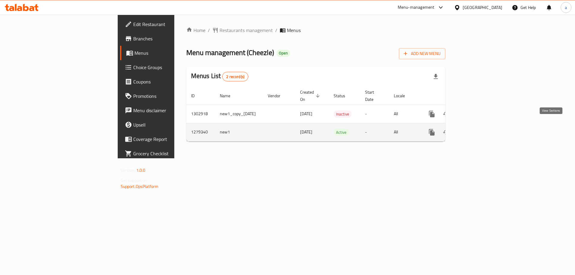
click at [478, 129] on icon "enhanced table" at bounding box center [474, 132] width 7 height 7
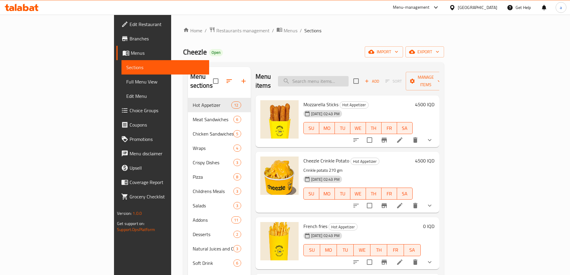
click at [349, 78] on input "search" at bounding box center [313, 81] width 71 height 10
paste input "Shrimp Pizza"
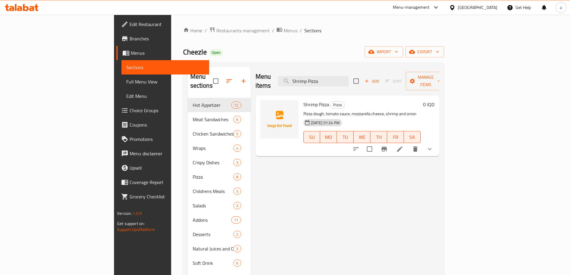
type input "Shrimp Pizza"
click at [116, 48] on link "Menus" at bounding box center [162, 53] width 93 height 14
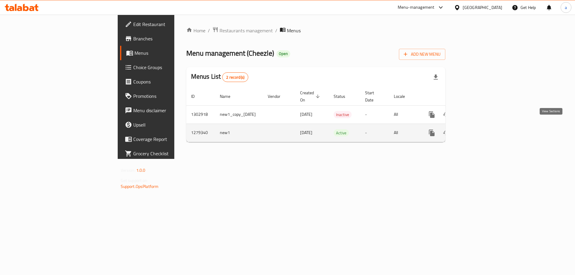
click at [478, 129] on icon "enhanced table" at bounding box center [474, 132] width 7 height 7
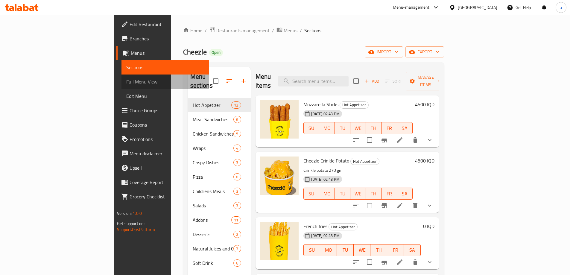
click at [126, 85] on span "Full Menu View" at bounding box center [165, 81] width 78 height 7
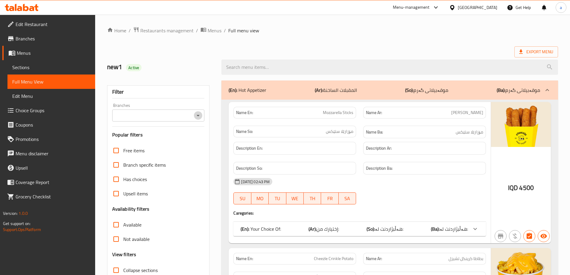
click at [199, 113] on icon "Open" at bounding box center [198, 115] width 7 height 7
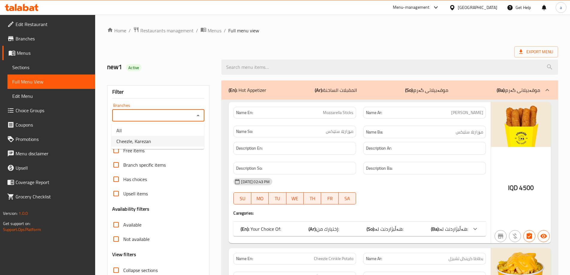
click at [164, 136] on li "Cheezle, Karezan" at bounding box center [158, 141] width 92 height 11
type input "Cheezle, Karezan"
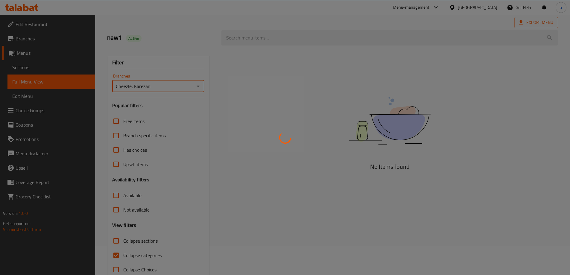
scroll to position [43, 0]
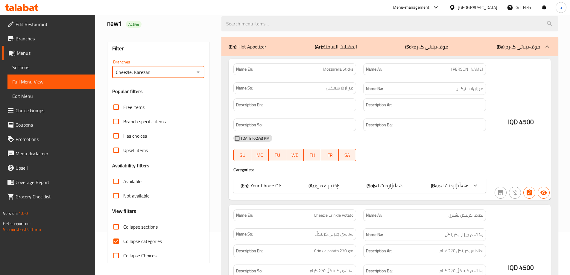
click at [116, 239] on div at bounding box center [285, 137] width 570 height 275
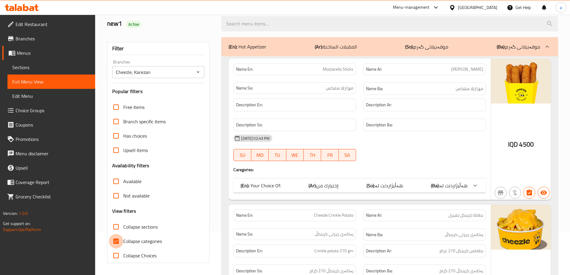
click at [116, 239] on input "Collapse categories" at bounding box center [116, 241] width 14 height 14
checkbox input "false"
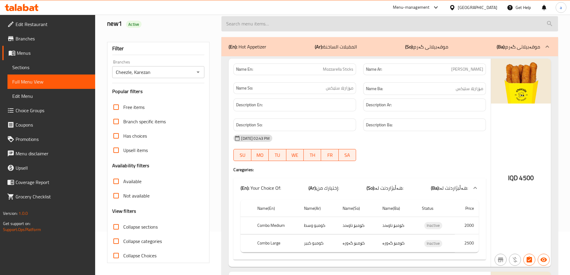
click at [262, 20] on input "search" at bounding box center [389, 23] width 337 height 15
paste input "Shrimp Pizza"
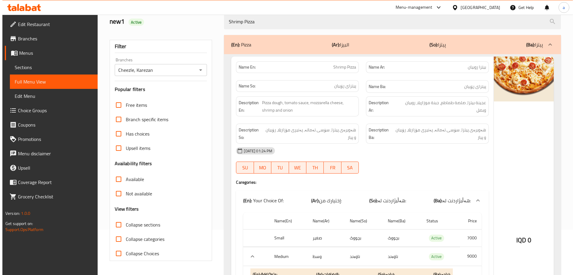
scroll to position [0, 0]
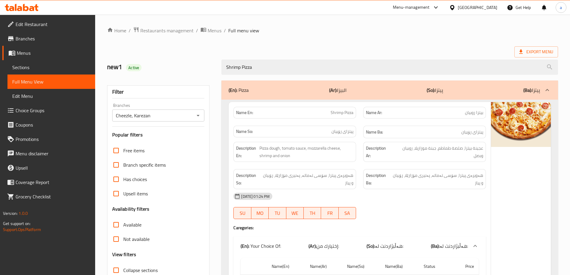
type input "Shrimp Pizza"
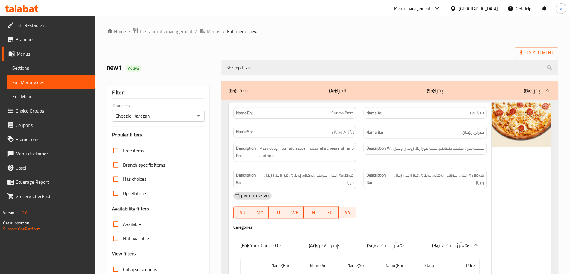
scroll to position [174, 0]
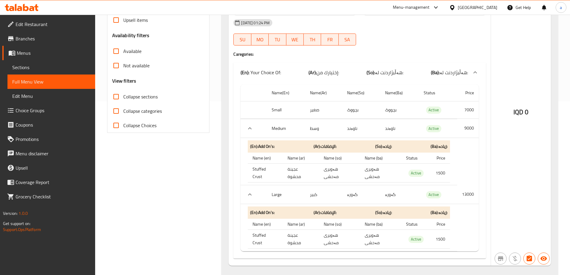
click at [21, 3] on div at bounding box center [21, 7] width 43 height 12
click at [25, 10] on icon at bounding box center [26, 7] width 6 height 7
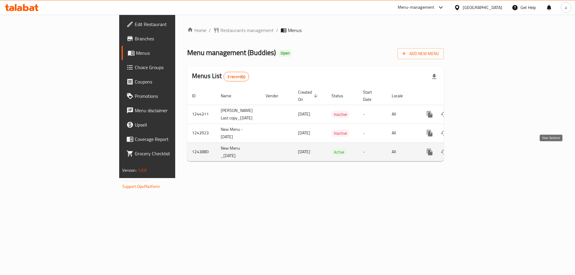
click at [476, 154] on icon "enhanced table" at bounding box center [472, 151] width 7 height 7
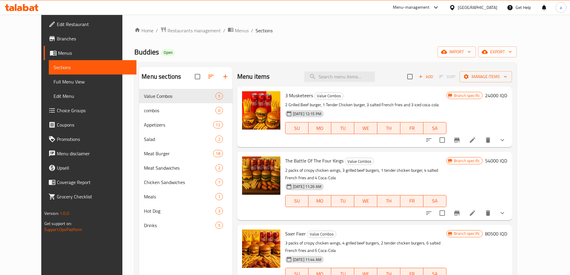
click at [44, 48] on link "Menus" at bounding box center [90, 53] width 93 height 14
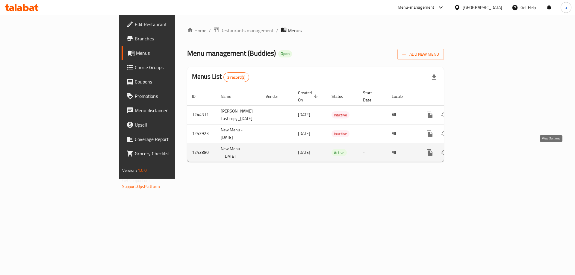
click at [476, 156] on icon "enhanced table" at bounding box center [472, 152] width 7 height 7
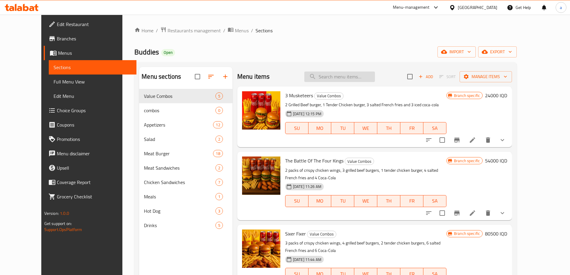
click at [357, 78] on input "search" at bounding box center [339, 77] width 71 height 10
paste input "Fiery Combo"
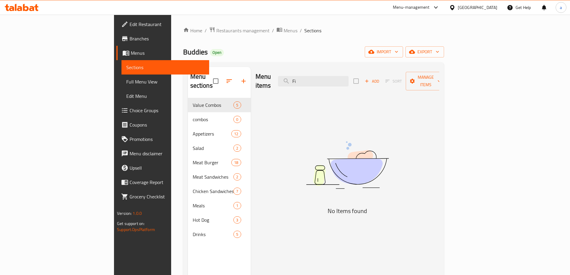
type input "F"
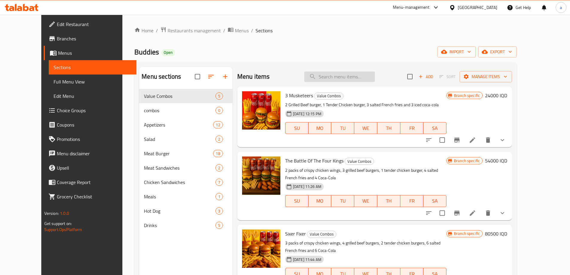
click at [347, 77] on input "search" at bounding box center [339, 77] width 71 height 10
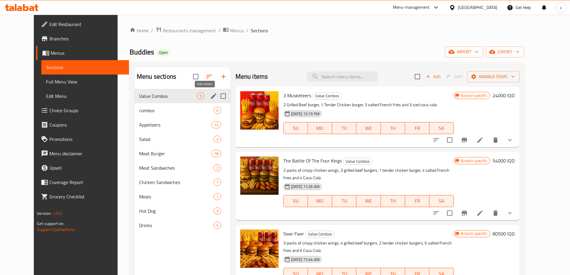
click at [209, 96] on button "edit" at bounding box center [213, 96] width 9 height 9
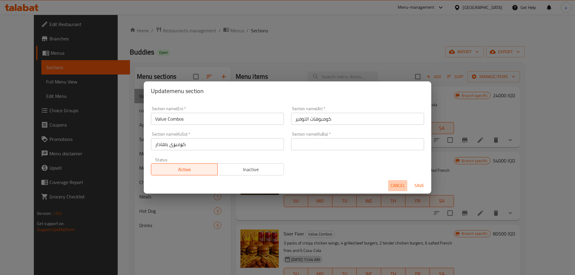
click at [399, 185] on span "Cancel" at bounding box center [397, 185] width 14 height 7
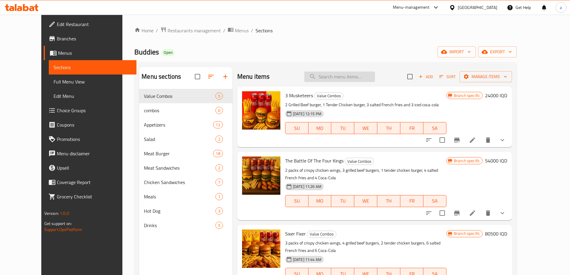
click at [358, 75] on input "search" at bounding box center [339, 77] width 71 height 10
click at [350, 77] on input "search" at bounding box center [339, 77] width 71 height 10
paste input "Fiery Combo"
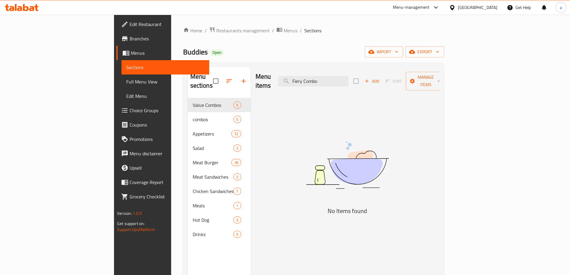
type input "Fiery Combo"
click at [130, 41] on span "Branches" at bounding box center [167, 38] width 75 height 7
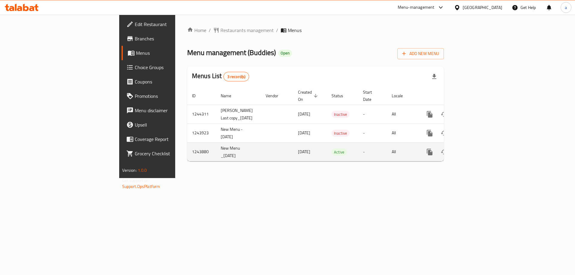
click at [476, 154] on icon "enhanced table" at bounding box center [472, 151] width 7 height 7
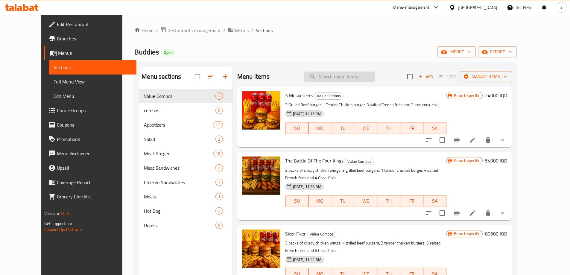
click at [351, 78] on input "search" at bounding box center [339, 77] width 71 height 10
paste input "Fiery Combo"
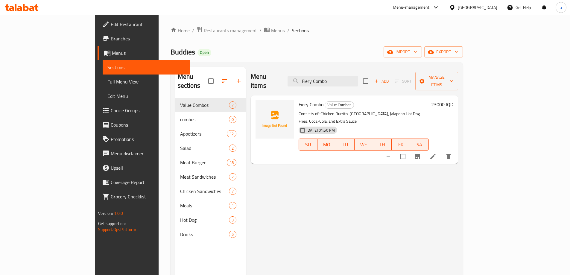
type input "Fiery Combo"
click at [437, 153] on icon at bounding box center [432, 156] width 7 height 7
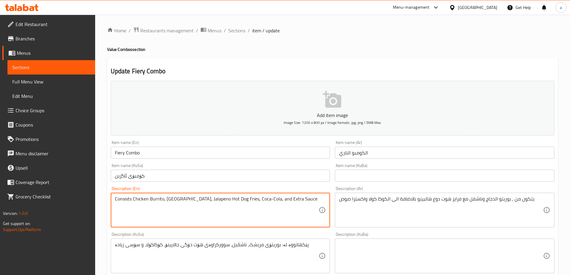
paste textarea "chicken burrito, [GEOGRAPHIC_DATA], jalapeno hot dog fries, Coca-Cola and extra…"
click at [131, 199] on textarea "Consists chicken burrito, [GEOGRAPHIC_DATA], jalapeno hot dog fries, Coca-Cola …" at bounding box center [217, 210] width 204 height 28
click at [205, 202] on textarea "Consists of chicken burrito, [GEOGRAPHIC_DATA], jalapeno hot dog fries, Coca-Co…" at bounding box center [217, 210] width 204 height 28
type textarea "Consists of chicken burrito, [GEOGRAPHIC_DATA], jalapeno, hot dog, fries, Coca-…"
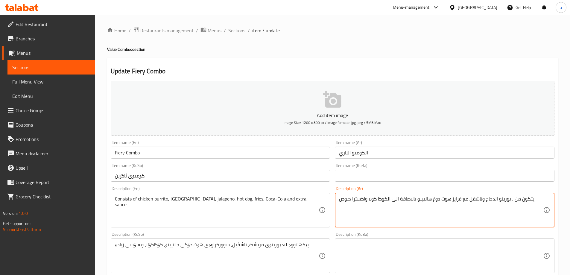
click at [491, 200] on textarea "يتكون من , بوريتو الدجاج وناشفل مع فرايز هوت دوغ هالبينو بالاضافة الى الكوكا كو…" at bounding box center [441, 210] width 204 height 28
paste textarea "بوريتو دجاج، [PERSON_NAME]، بطاطا [GEOGRAPHIC_DATA]، [GEOGRAPHIC_DATA]، كوكا كو…"
click at [478, 199] on textarea "يتكون من بوريتو دجاج، ناشفيل، بطاطا [GEOGRAPHIC_DATA]، [GEOGRAPHIC_DATA]، كوكا …" at bounding box center [441, 210] width 204 height 28
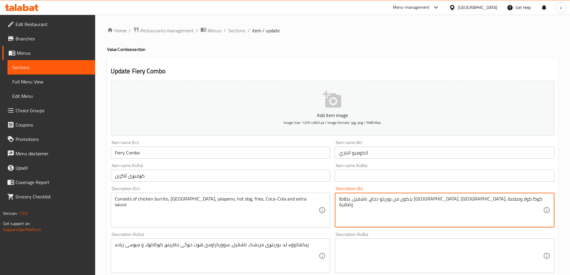
click at [478, 199] on textarea "يتكون من بوريتو دجاج، ناشفيل، بطاطا [GEOGRAPHIC_DATA]، [GEOGRAPHIC_DATA]، كوكا …" at bounding box center [441, 210] width 204 height 28
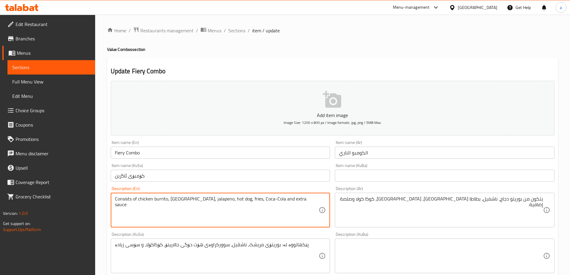
click at [177, 199] on textarea "Consists of chicken burrito, [GEOGRAPHIC_DATA], jalapeno, hot dog, fries, Coca-…" at bounding box center [217, 210] width 204 height 28
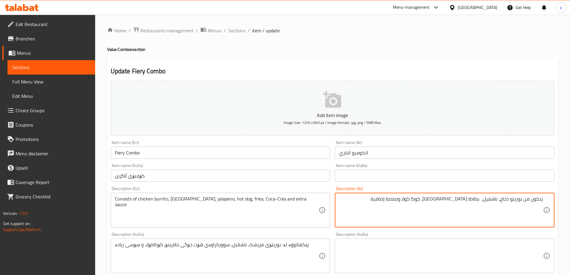
paste textarea "هالبينو،"
paste textarea "هوت دوج"
type textarea "يتكون من بوريتو دجاج، ناشفيل، [PERSON_NAME]، هوت دوج، بطاطا مقلية، كوكا كولا وص…"
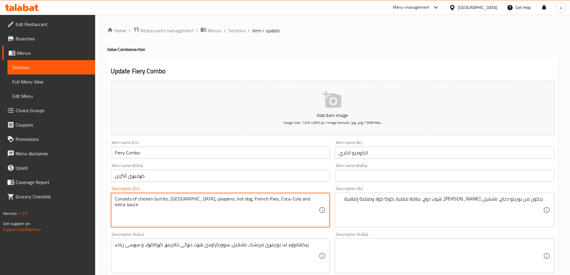
type textarea "Consists of chicken burrito, [GEOGRAPHIC_DATA], jalapeno, hot dog, French fries…"
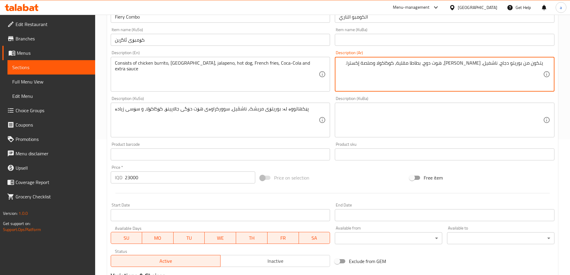
scroll to position [159, 0]
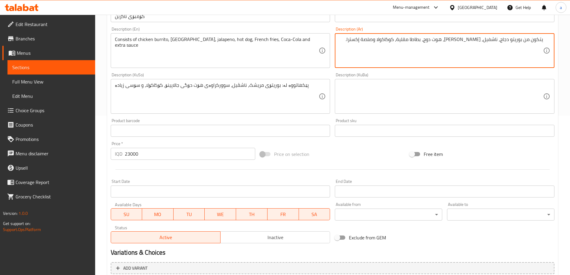
type textarea "يتكون من بوريتو دجاج، ناشفيل، [PERSON_NAME]، هوت دوج، بطاطا مقلية، كوكاكولا وصل…"
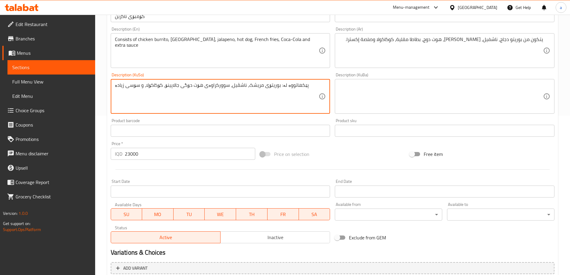
click at [284, 89] on textarea "پێکهاتووە لە: بوریتۆی مریشک، ناشڤیل، سوورکراوەی هۆت دۆگی جالاپینۆ، کۆکاکۆلا، و …" at bounding box center [217, 96] width 204 height 28
drag, startPoint x: 220, startPoint y: 85, endPoint x: 244, endPoint y: 94, distance: 25.9
click at [244, 94] on textarea "پێکهاتووە لە: بوریتۆی مریشک، ناشڤیل، سوورکراوەی هۆت دۆگی جالاپینۆ، کۆکاکۆلا، و …" at bounding box center [217, 96] width 204 height 28
click at [294, 85] on textarea "پێکهاتووە لە: بوریتۆی مریشک، ناشڤیل، هالەپینۆ، فینگەر هۆت دۆگ، کۆکاکۆلا، و سۆسی…" at bounding box center [217, 96] width 204 height 28
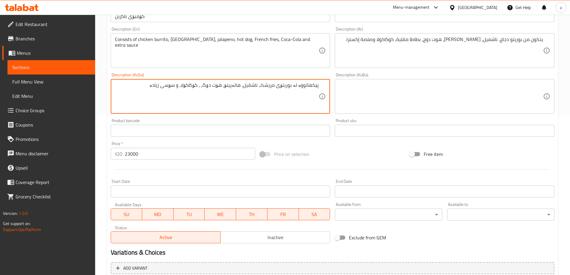
paste textarea "فینگەر"
type textarea "پێکهاتووە لە بوریتۆی مریشک، ناشڤیل، هالەپینۆ، هۆت دۆگ، فینگەر، کۆکاکۆلا و سۆسی …"
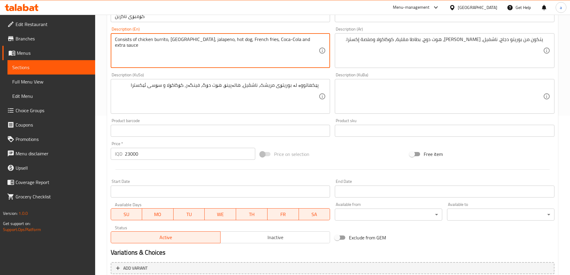
type textarea "Consists of chicken burrito, [GEOGRAPHIC_DATA], jalapeno, hot dog, French fries…"
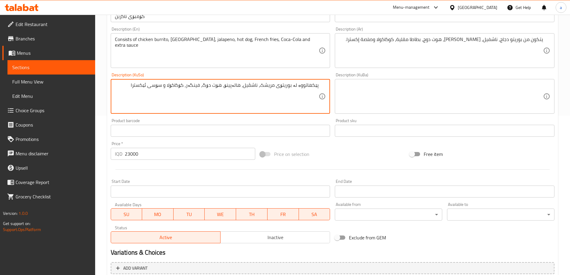
click at [209, 90] on textarea "پێکهاتووە لە بوریتۆی مریشک، ناشڤیل، هالەپینۆ، هۆت دۆگ، فینگەر، کۆکاکۆلا و سۆسی …" at bounding box center [217, 96] width 204 height 28
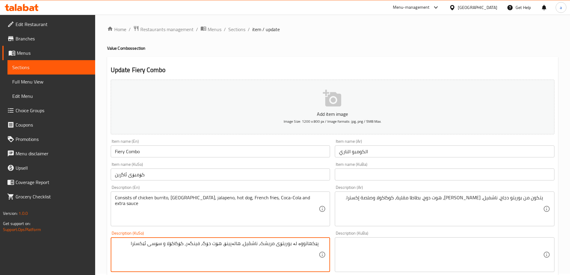
scroll to position [0, 0]
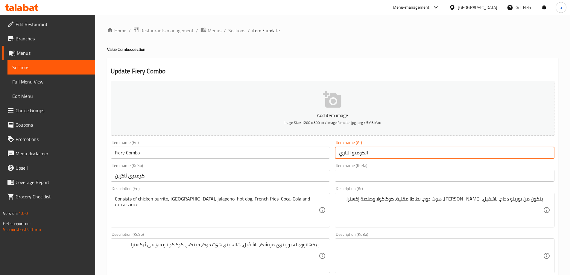
click at [363, 155] on input "الكومبو الناري" at bounding box center [445, 153] width 220 height 12
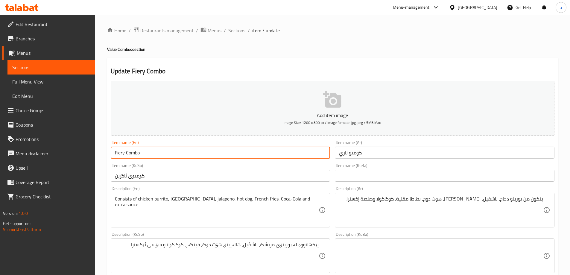
click at [130, 151] on input "Fiery Combo" at bounding box center [221, 153] width 220 height 12
click at [121, 156] on input "Fiery Combo" at bounding box center [221, 153] width 220 height 12
drag, startPoint x: 124, startPoint y: 156, endPoint x: 113, endPoint y: 156, distance: 11.1
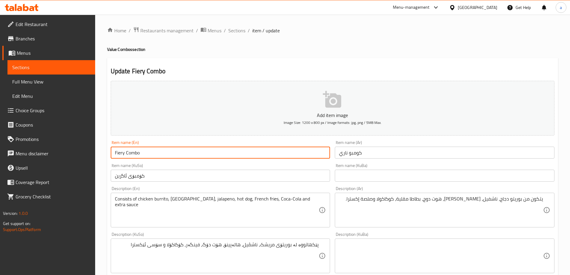
click at [113, 156] on input "Fiery Combo" at bounding box center [221, 153] width 220 height 12
click at [351, 155] on input "كومبو ناري" at bounding box center [445, 153] width 220 height 12
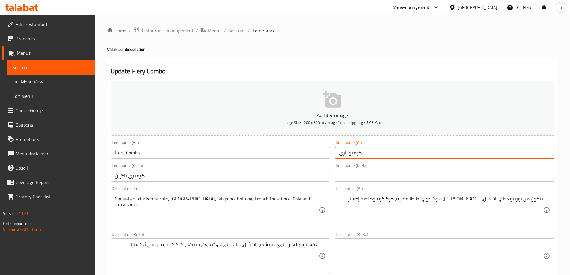
click at [351, 155] on input "كومبو ناري" at bounding box center [445, 153] width 220 height 12
paste input "Fiery"
type input "كومبو ناري"
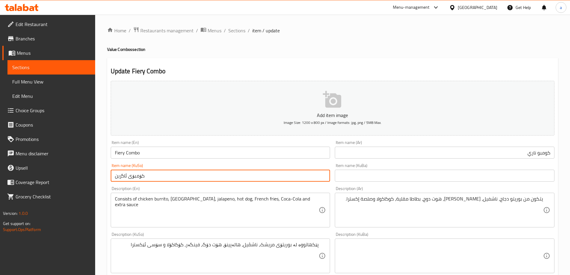
click at [128, 177] on input "کۆمبۆی ئاگرین" at bounding box center [221, 176] width 220 height 12
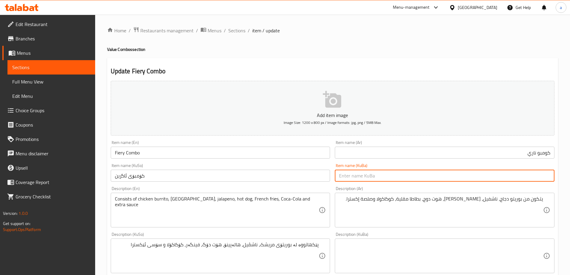
click at [368, 174] on input "text" at bounding box center [445, 176] width 220 height 12
paste input "کۆمبۆی ئاگرین"
type input "کۆمبۆی ئاگرین"
click at [134, 152] on input "Fiery Combo" at bounding box center [221, 153] width 220 height 12
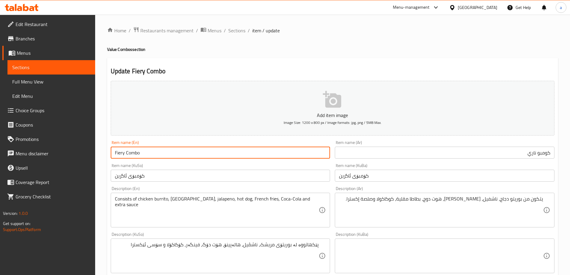
click at [134, 152] on input "Fiery Combo" at bounding box center [221, 153] width 220 height 12
click at [184, 139] on div "Item name (En) Fiery Combo Item name (En)" at bounding box center [220, 149] width 224 height 23
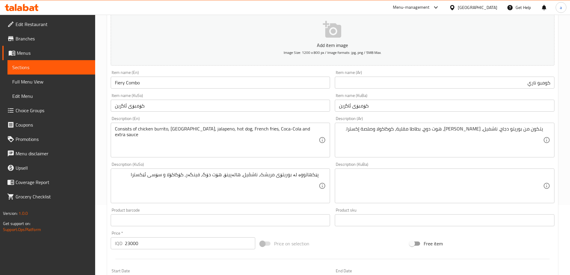
scroll to position [80, 0]
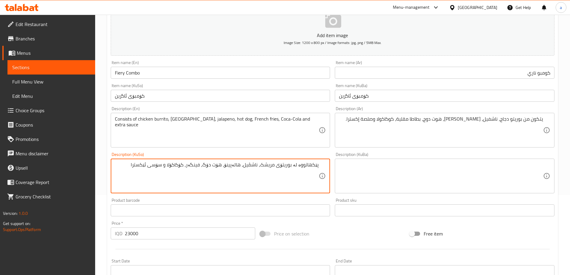
click at [255, 164] on textarea "پێکهاتووە لە بوریتۆی مریشک، ناشڤیل، هالەپینۆ، هۆت دۆگ، فینگەر، کۆکاکۆلا و سۆسی …" at bounding box center [217, 176] width 204 height 28
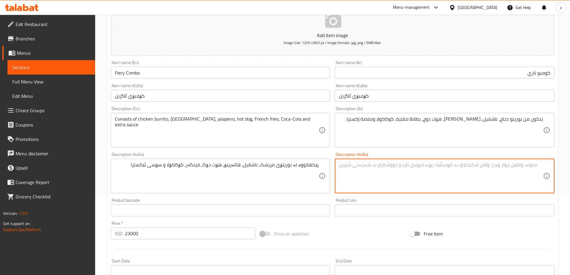
click at [389, 169] on textarea at bounding box center [441, 176] width 204 height 28
paste textarea "پێکهاتووە لە بوریتۆی مریشک، ناشڤیل، هالەپینۆ، هۆت دۆگ، فینگەر، کۆکاکۆلا و سۆسی …"
type textarea "پێکهاتووە لە بوریتۆی مریشک، ناشڤیل، هالەپینۆ، هۆت دۆگ، فینگەر، کۆکاکۆلا و سۆسی …"
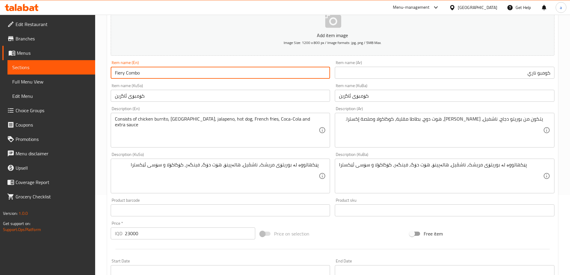
click at [131, 75] on input "Fiery Combo" at bounding box center [221, 73] width 220 height 12
click at [150, 70] on input "Fiery Combo" at bounding box center [221, 73] width 220 height 12
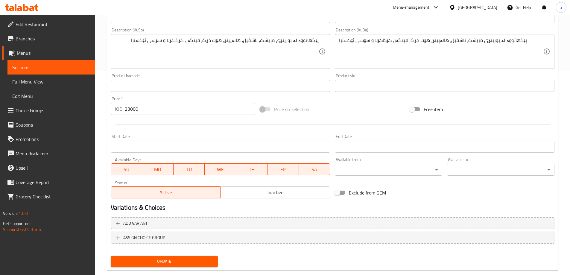
scroll to position [217, 0]
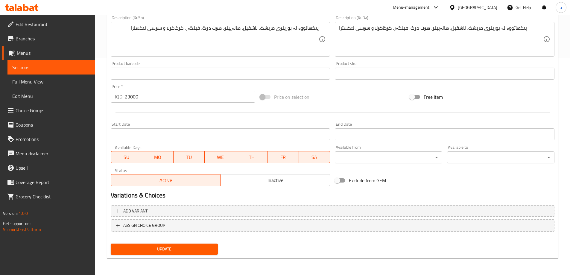
click at [156, 243] on div "Update" at bounding box center [164, 249] width 112 height 16
click at [156, 247] on span "Update" at bounding box center [165, 248] width 98 height 7
click at [38, 81] on span "Full Menu View" at bounding box center [51, 81] width 78 height 7
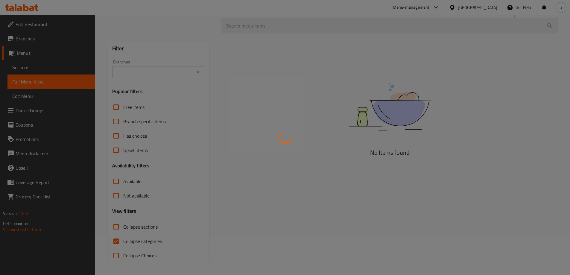
scroll to position [39, 0]
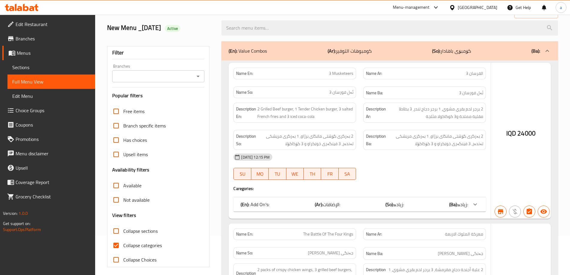
click at [199, 75] on div at bounding box center [285, 137] width 570 height 275
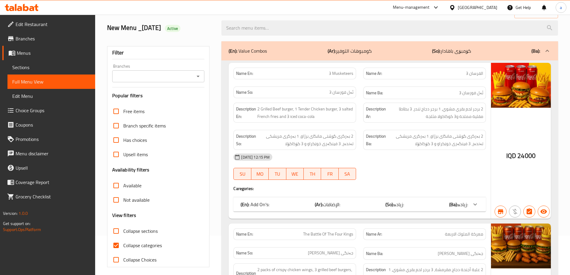
click at [196, 76] on icon "Open" at bounding box center [198, 76] width 7 height 7
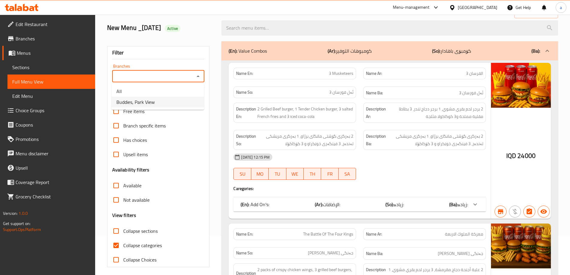
click at [132, 107] on li "Buddies, Park View" at bounding box center [158, 102] width 92 height 11
type input "Buddies, Park View"
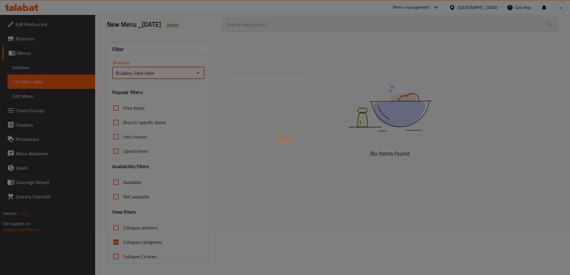
scroll to position [43, 0]
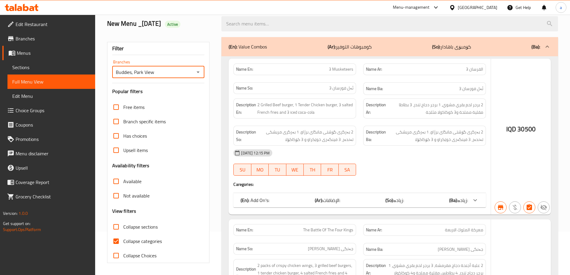
click at [115, 241] on div at bounding box center [285, 137] width 570 height 275
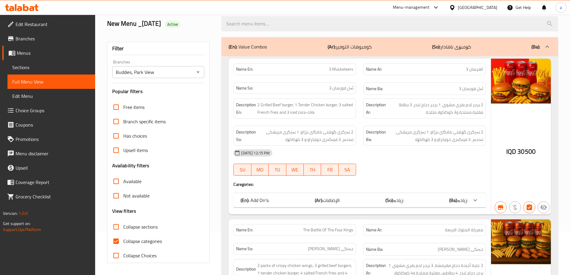
click at [116, 243] on input "Collapse categories" at bounding box center [116, 241] width 14 height 14
checkbox input "false"
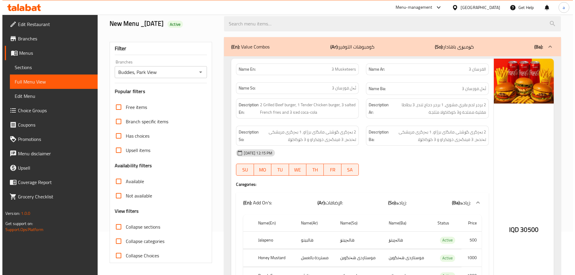
scroll to position [0, 0]
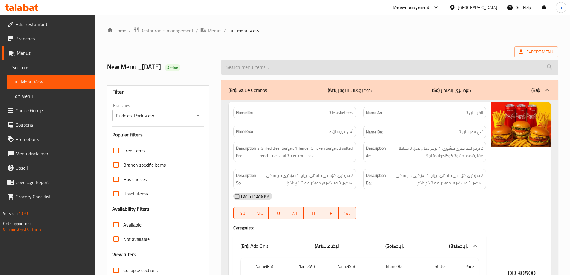
click at [259, 66] on input "search" at bounding box center [389, 67] width 337 height 15
paste input "Fiery Combo"
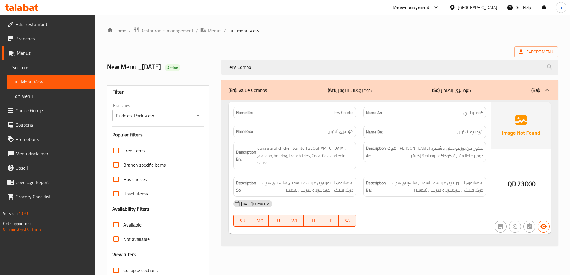
type input "Fiery Combo"
click at [365, 244] on div "(En): Value Combos (Ar): كومبوهات التوفير (So): کۆمبۆی باھادار (Ba): Name En: F…" at bounding box center [390, 193] width 344 height 233
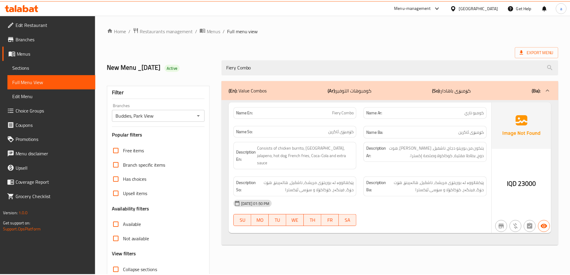
scroll to position [43, 0]
